Goal: Navigation & Orientation: Find specific page/section

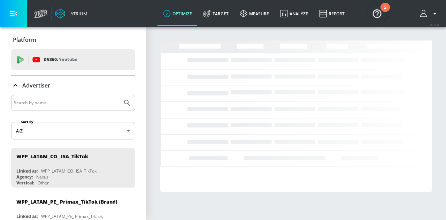
click at [425, 11] on icon "button" at bounding box center [423, 13] width 7 height 7
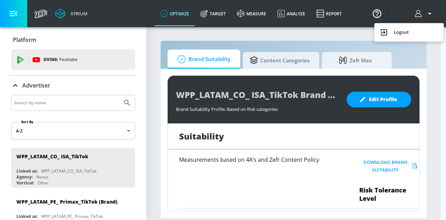
click at [395, 31] on div "Logout" at bounding box center [409, 32] width 59 height 8
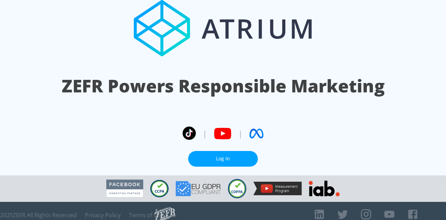
click at [222, 153] on link "Log In" at bounding box center [223, 159] width 70 height 16
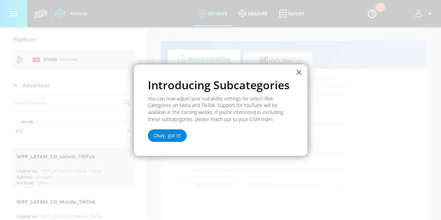
click at [168, 136] on button "Okay, got it!" at bounding box center [167, 135] width 39 height 13
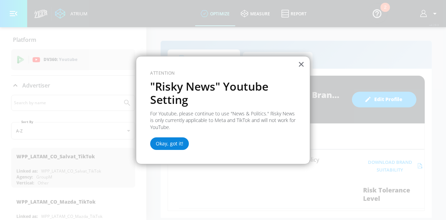
click at [171, 143] on button "Okay, got it!" at bounding box center [169, 143] width 39 height 13
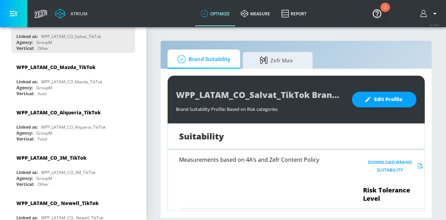
scroll to position [131, 0]
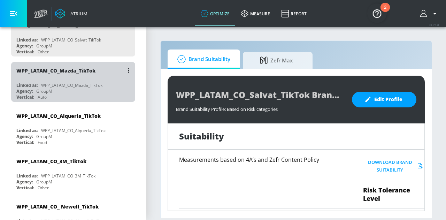
click at [84, 82] on div "WPP_LATAM_CO_Mazda_TikTok" at bounding box center [71, 85] width 61 height 6
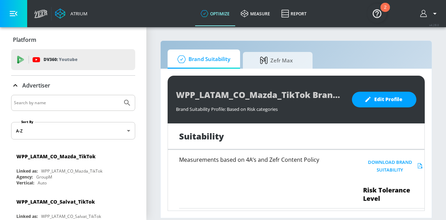
click at [217, 61] on span "Brand Suitability" at bounding box center [203, 59] width 56 height 17
click at [252, 3] on link "measure" at bounding box center [255, 13] width 40 height 25
